Goal: Information Seeking & Learning: Learn about a topic

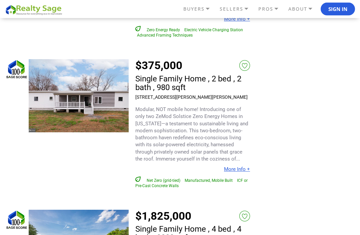
scroll to position [1557, 0]
click at [241, 166] on link "More Info +" at bounding box center [237, 169] width 26 height 6
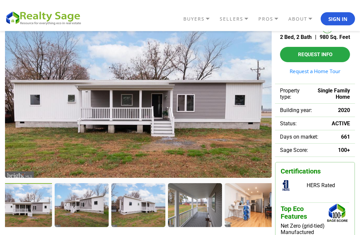
scroll to position [49, 0]
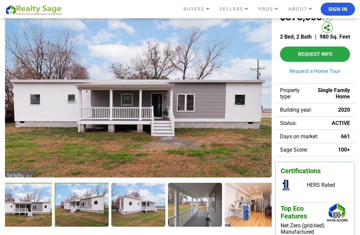
click at [75, 211] on div at bounding box center [82, 205] width 55 height 45
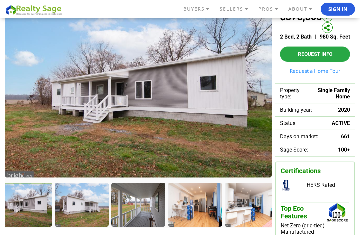
click at [94, 218] on div at bounding box center [81, 204] width 53 height 43
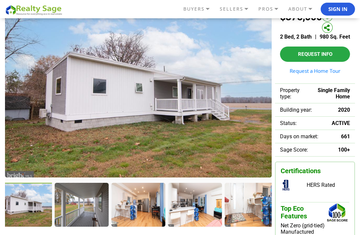
click at [96, 217] on div at bounding box center [81, 204] width 53 height 43
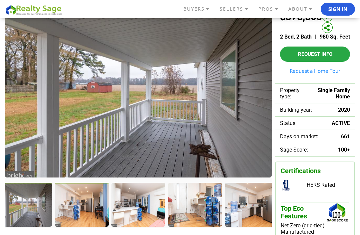
click at [92, 221] on div at bounding box center [82, 205] width 55 height 45
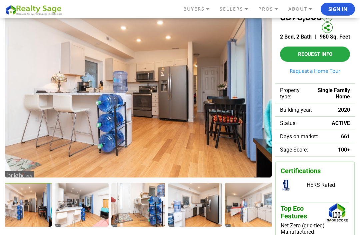
click at [91, 220] on div at bounding box center [81, 204] width 53 height 43
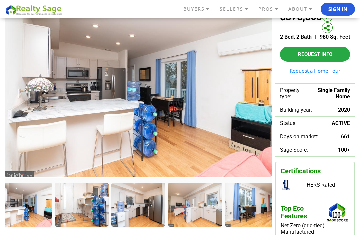
click at [90, 220] on div at bounding box center [81, 204] width 53 height 43
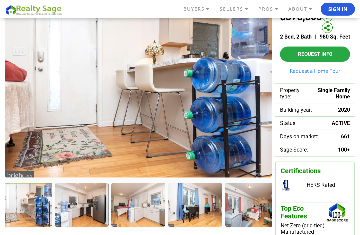
click at [95, 220] on div at bounding box center [81, 204] width 53 height 43
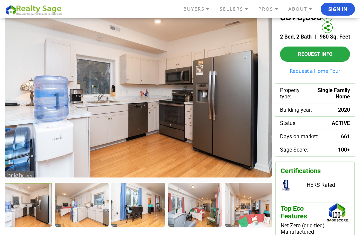
click at [96, 220] on div at bounding box center [81, 204] width 53 height 43
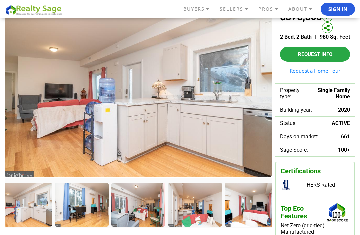
click at [92, 220] on div at bounding box center [81, 204] width 53 height 43
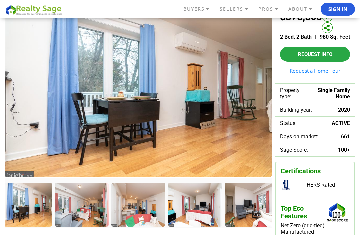
click at [119, 215] on div at bounding box center [137, 204] width 53 height 43
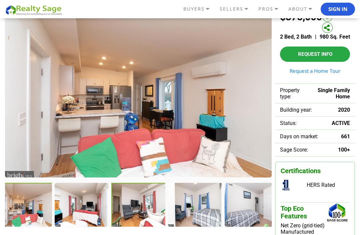
click at [140, 215] on div at bounding box center [138, 205] width 55 height 45
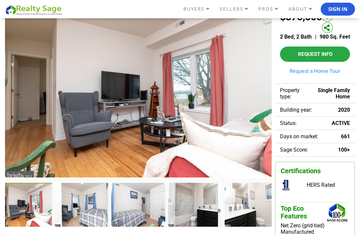
click at [96, 219] on div at bounding box center [81, 204] width 53 height 43
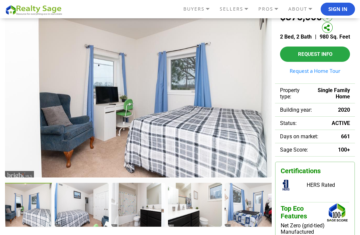
click at [138, 216] on div at bounding box center [137, 204] width 53 height 43
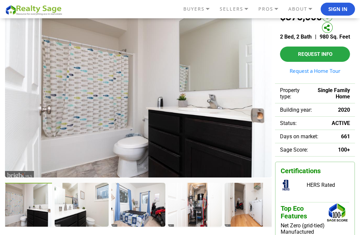
click at [140, 214] on div at bounding box center [137, 204] width 53 height 43
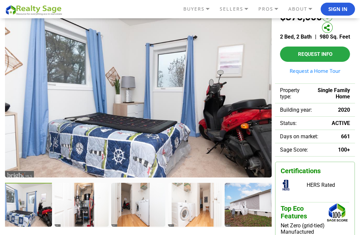
click at [84, 217] on div at bounding box center [81, 204] width 53 height 43
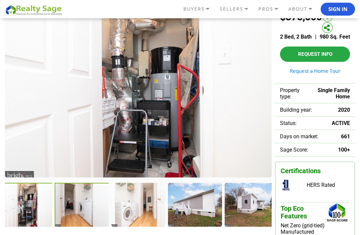
click at [79, 224] on div at bounding box center [82, 205] width 55 height 45
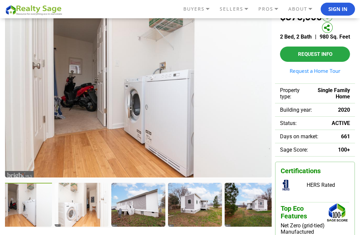
click at [84, 221] on div at bounding box center [81, 204] width 53 height 43
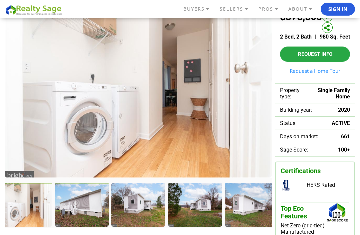
click at [91, 225] on div at bounding box center [82, 205] width 55 height 45
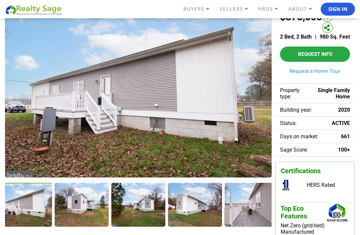
click at [117, 217] on div at bounding box center [137, 204] width 53 height 43
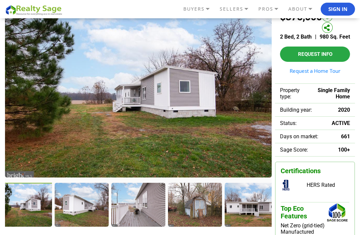
click at [115, 224] on div at bounding box center [137, 204] width 53 height 43
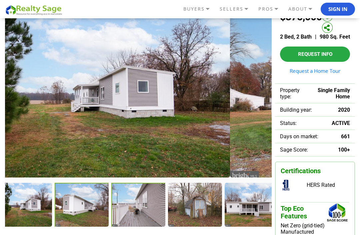
click at [127, 216] on div at bounding box center [138, 205] width 55 height 45
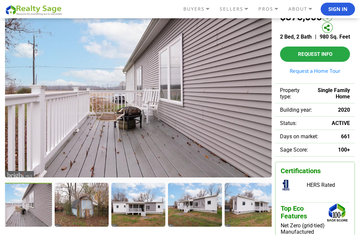
click at [90, 220] on div at bounding box center [81, 204] width 53 height 43
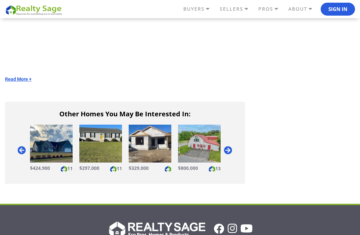
scroll to position [1234, 0]
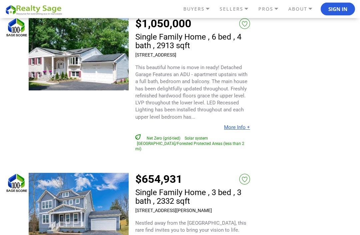
scroll to position [3717, 0]
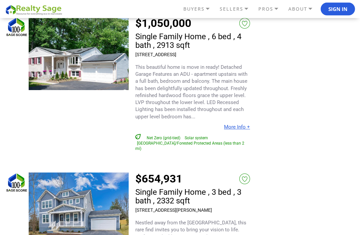
click at [167, 173] on link "$654,931" at bounding box center [158, 179] width 47 height 13
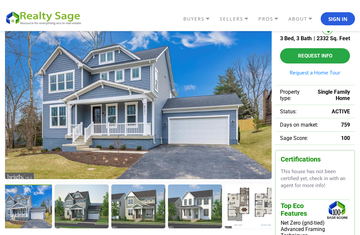
scroll to position [47, 0]
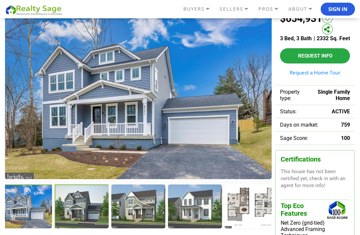
click at [85, 208] on div at bounding box center [82, 207] width 55 height 45
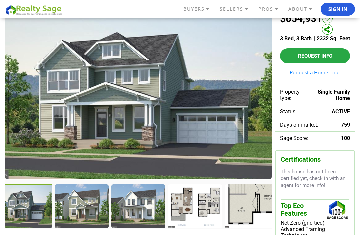
click at [86, 218] on div at bounding box center [81, 206] width 53 height 43
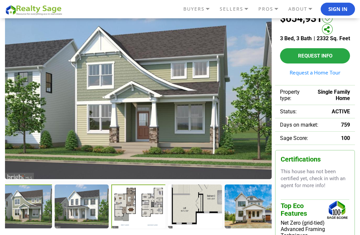
click at [150, 215] on div at bounding box center [138, 207] width 55 height 45
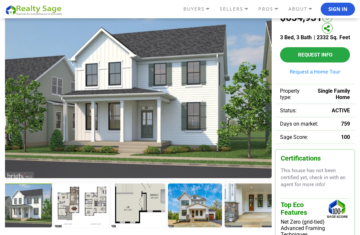
scroll to position [74, 0]
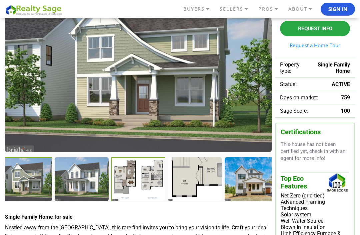
click at [146, 182] on div at bounding box center [138, 179] width 55 height 45
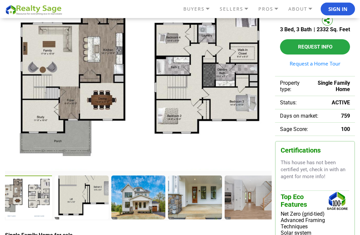
scroll to position [56, 0]
click at [84, 205] on div at bounding box center [81, 197] width 53 height 43
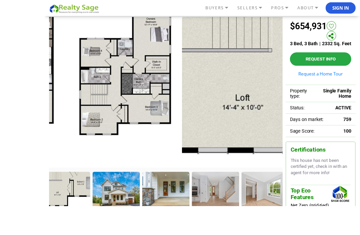
scroll to position [64, 0]
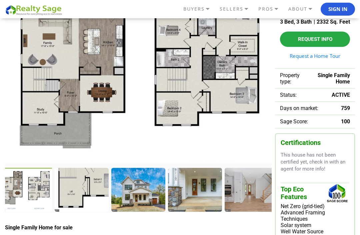
click at [196, 72] on img at bounding box center [138, 77] width 266 height 172
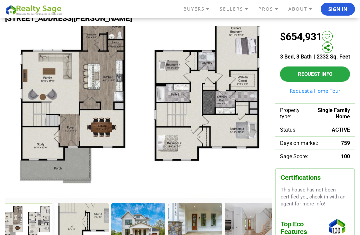
scroll to position [29, 0]
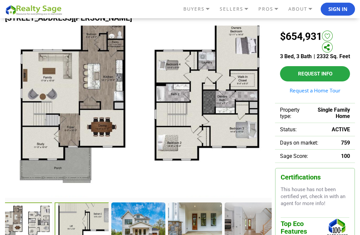
click at [84, 215] on div at bounding box center [82, 225] width 55 height 45
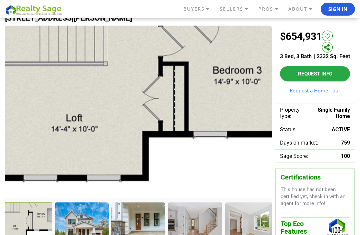
click at [86, 220] on div at bounding box center [81, 224] width 53 height 43
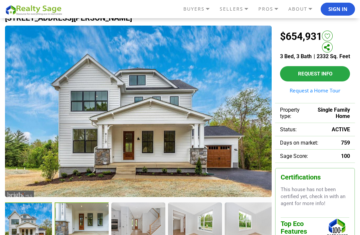
click at [87, 224] on div at bounding box center [82, 225] width 55 height 45
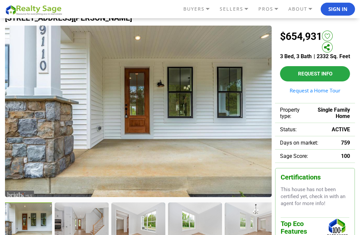
click at [92, 222] on div at bounding box center [81, 224] width 53 height 43
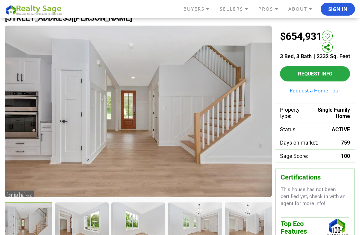
click at [90, 224] on div at bounding box center [81, 224] width 53 height 43
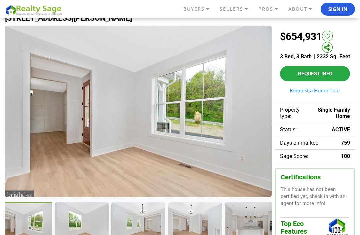
click at [83, 229] on div at bounding box center [81, 224] width 53 height 43
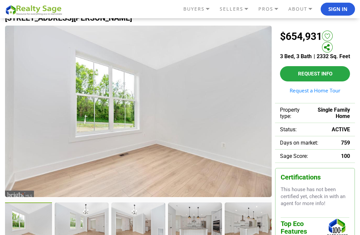
click at [92, 227] on div at bounding box center [81, 224] width 53 height 43
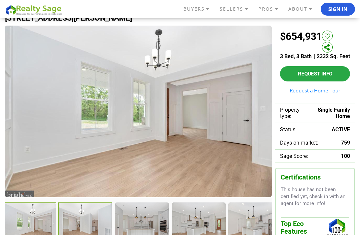
click at [103, 218] on div at bounding box center [85, 225] width 55 height 45
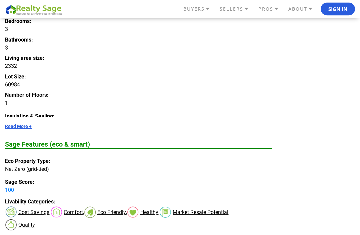
scroll to position [514, 0]
click at [21, 129] on link "Read More +" at bounding box center [138, 126] width 266 height 5
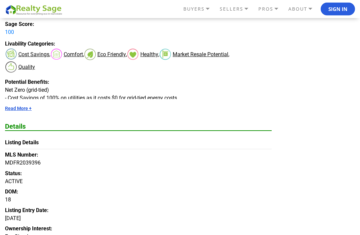
scroll to position [841, 0]
click at [22, 111] on link "Read More +" at bounding box center [138, 108] width 266 height 5
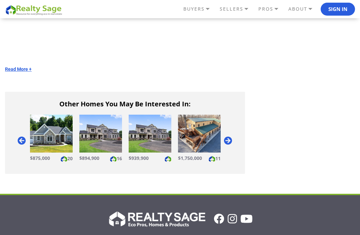
scroll to position [1637, 0]
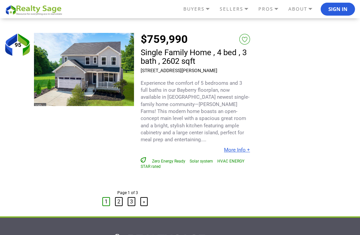
scroll to position [4460, 0]
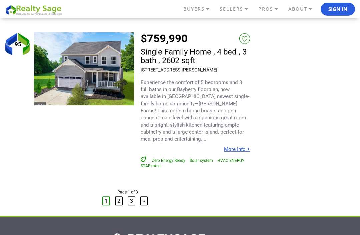
click at [146, 197] on link "»" at bounding box center [143, 201] width 7 height 9
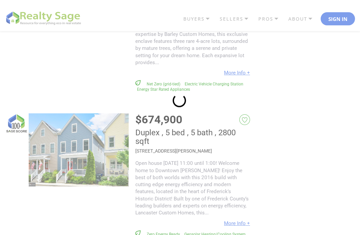
scroll to position [0, 0]
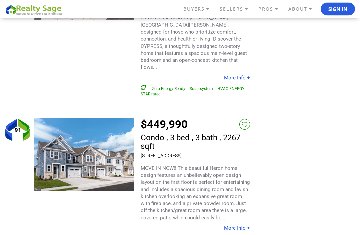
scroll to position [958, 0]
click at [113, 118] on img at bounding box center [84, 154] width 100 height 73
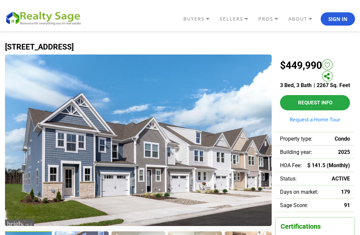
click at [188, 157] on img at bounding box center [138, 141] width 266 height 172
click at [186, 150] on img at bounding box center [138, 141] width 266 height 172
click at [192, 149] on img at bounding box center [138, 141] width 266 height 172
click at [176, 161] on img at bounding box center [138, 141] width 266 height 172
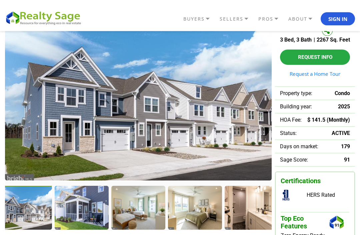
scroll to position [43, 0]
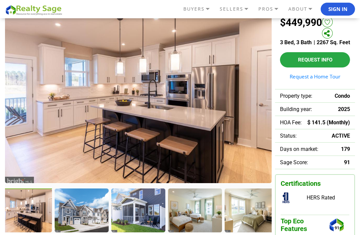
click at [89, 217] on div at bounding box center [81, 210] width 53 height 43
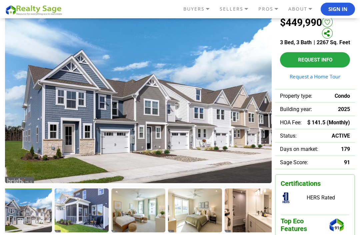
click at [88, 223] on div at bounding box center [81, 210] width 53 height 43
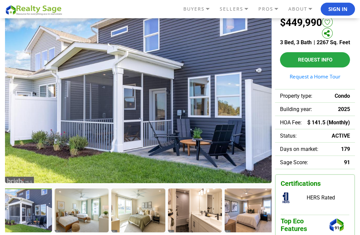
click at [92, 220] on div at bounding box center [81, 210] width 53 height 43
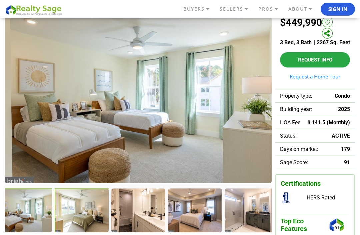
click at [95, 222] on div at bounding box center [82, 211] width 55 height 45
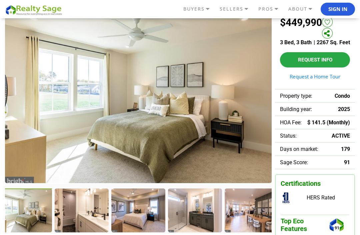
click at [96, 230] on div at bounding box center [81, 210] width 53 height 43
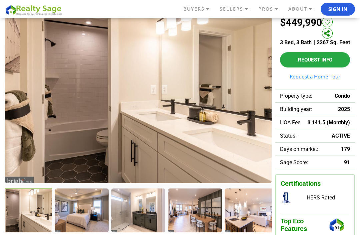
click at [95, 227] on div at bounding box center [81, 210] width 53 height 43
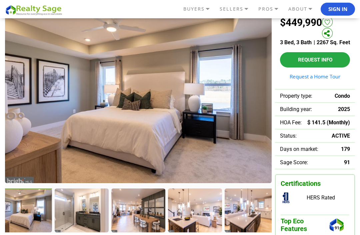
click at [87, 223] on div at bounding box center [81, 210] width 53 height 43
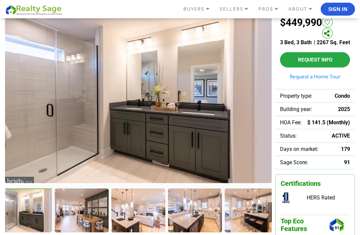
click at [95, 228] on div at bounding box center [81, 210] width 53 height 43
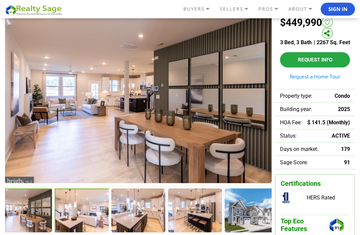
click at [90, 226] on div at bounding box center [82, 211] width 55 height 45
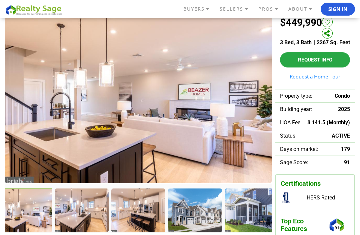
click at [91, 218] on div at bounding box center [81, 210] width 53 height 43
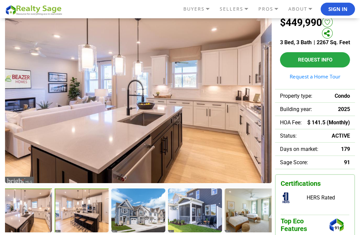
click at [91, 226] on div at bounding box center [82, 211] width 55 height 45
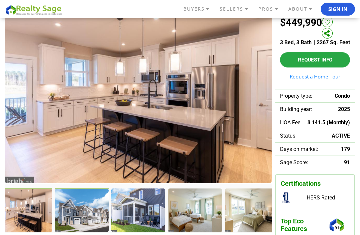
click at [89, 228] on div at bounding box center [82, 211] width 55 height 45
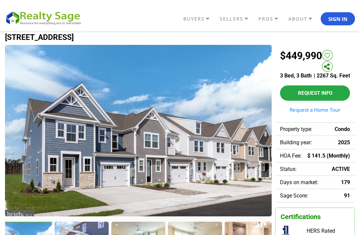
scroll to position [0, 0]
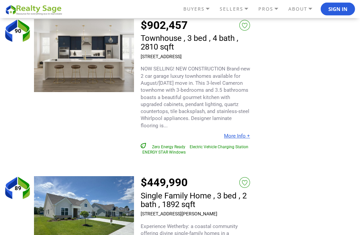
scroll to position [1370, 0]
click at [114, 176] on img at bounding box center [84, 212] width 100 height 73
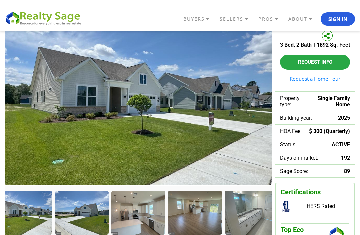
scroll to position [41, 0]
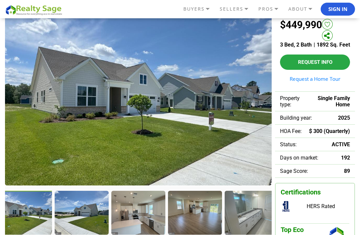
click at [95, 230] on div at bounding box center [81, 212] width 53 height 43
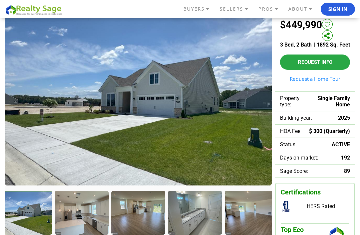
click at [94, 227] on div at bounding box center [81, 212] width 53 height 43
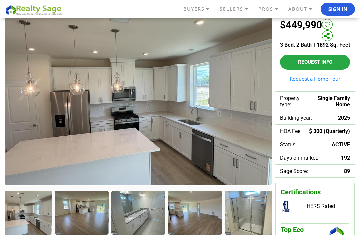
click at [94, 229] on div at bounding box center [81, 212] width 53 height 43
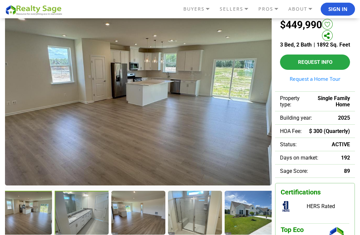
click at [97, 226] on div at bounding box center [82, 213] width 55 height 45
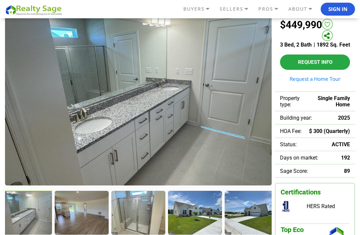
click at [97, 230] on div at bounding box center [81, 212] width 53 height 43
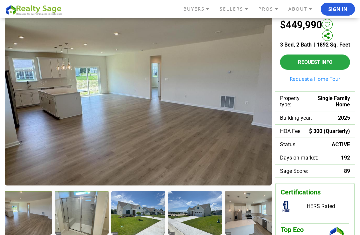
click at [94, 230] on div at bounding box center [82, 213] width 55 height 45
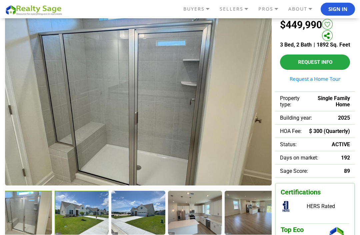
click at [100, 231] on div at bounding box center [82, 213] width 55 height 45
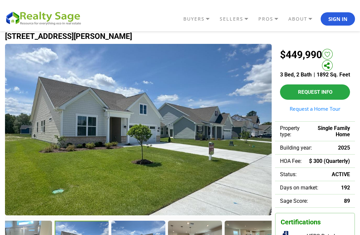
scroll to position [32, 0]
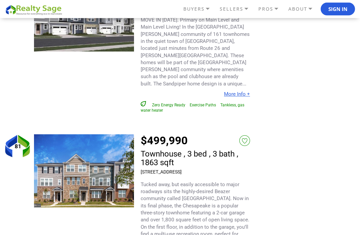
scroll to position [4543, 0]
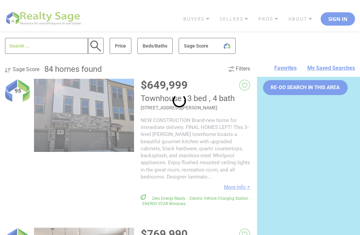
scroll to position [0, 0]
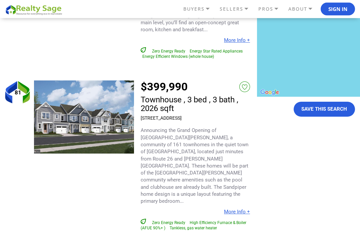
scroll to position [168, 0]
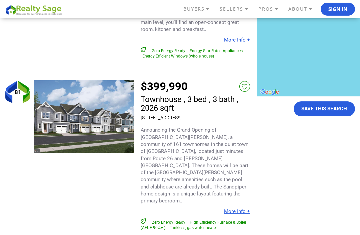
click at [108, 107] on img at bounding box center [84, 116] width 100 height 73
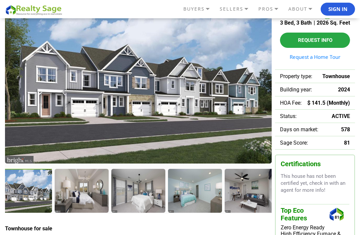
scroll to position [60, 0]
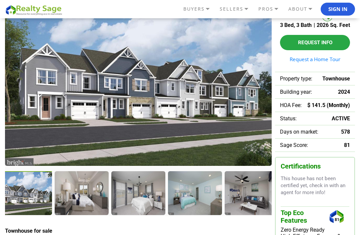
click at [90, 197] on div at bounding box center [81, 192] width 53 height 43
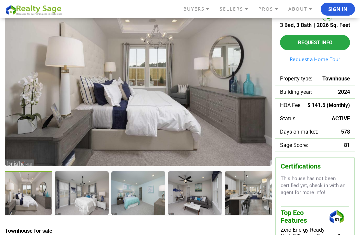
click at [88, 205] on div at bounding box center [81, 192] width 53 height 43
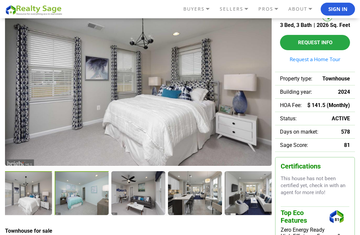
click at [94, 203] on div at bounding box center [82, 193] width 55 height 45
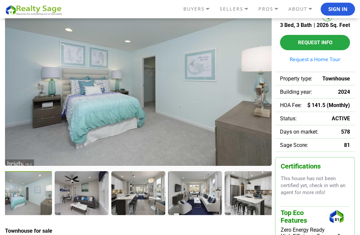
click at [91, 202] on div at bounding box center [81, 192] width 53 height 43
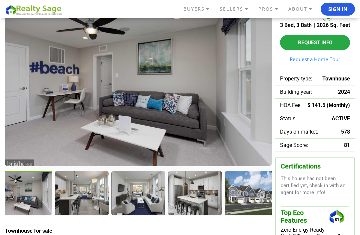
click at [92, 203] on div at bounding box center [81, 192] width 53 height 43
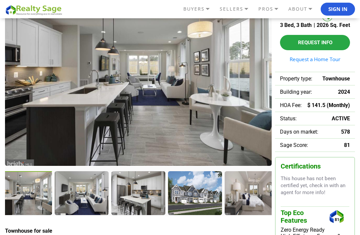
click at [90, 206] on div at bounding box center [81, 192] width 53 height 43
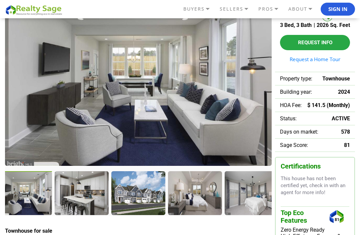
click at [94, 212] on div at bounding box center [81, 192] width 53 height 43
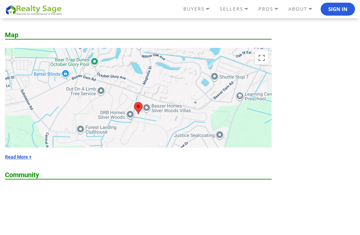
scroll to position [992, 0]
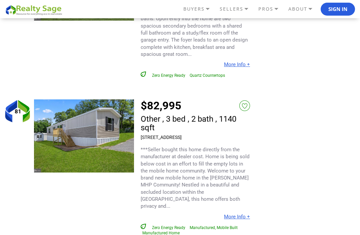
scroll to position [1413, 0]
click at [194, 100] on div "$82,995 Other , 3 bed , 2 bath , 1140 sqft [STREET_ADDRESS]" at bounding box center [194, 122] width 109 height 44
click at [116, 100] on img at bounding box center [84, 136] width 100 height 73
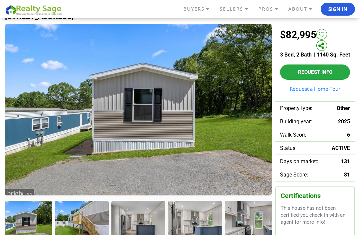
click at [86, 226] on div at bounding box center [81, 222] width 53 height 43
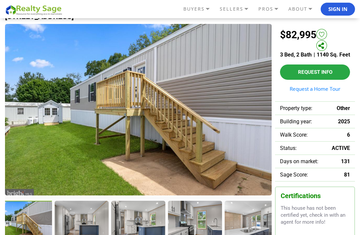
click at [98, 231] on div at bounding box center [81, 222] width 53 height 43
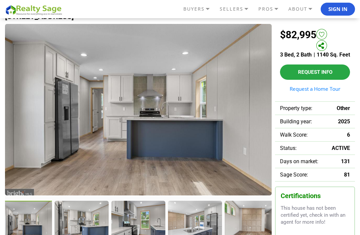
click at [97, 235] on div at bounding box center [81, 222] width 53 height 43
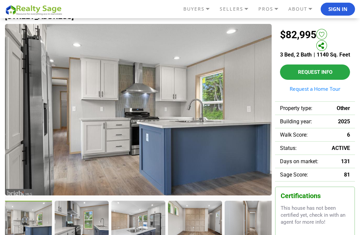
click at [97, 235] on div at bounding box center [81, 222] width 53 height 43
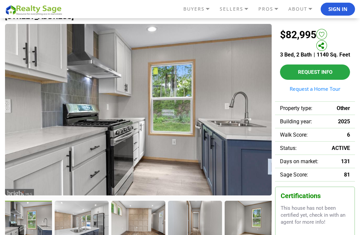
click at [105, 235] on div at bounding box center [81, 222] width 53 height 43
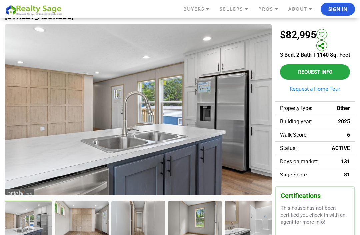
click at [93, 235] on div at bounding box center [81, 222] width 53 height 43
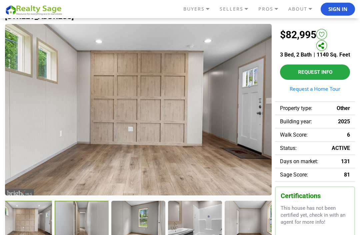
click at [98, 235] on div at bounding box center [82, 223] width 55 height 45
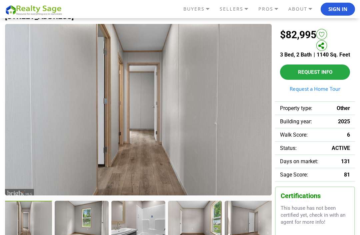
click at [85, 235] on div at bounding box center [81, 222] width 53 height 43
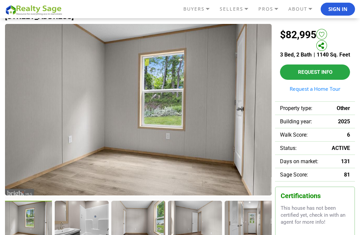
click at [125, 235] on div at bounding box center [137, 222] width 53 height 43
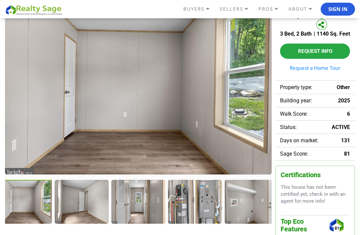
scroll to position [52, 0]
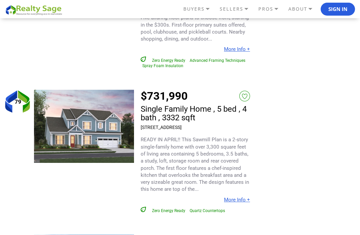
scroll to position [3029, 0]
